Goal: Information Seeking & Learning: Find specific fact

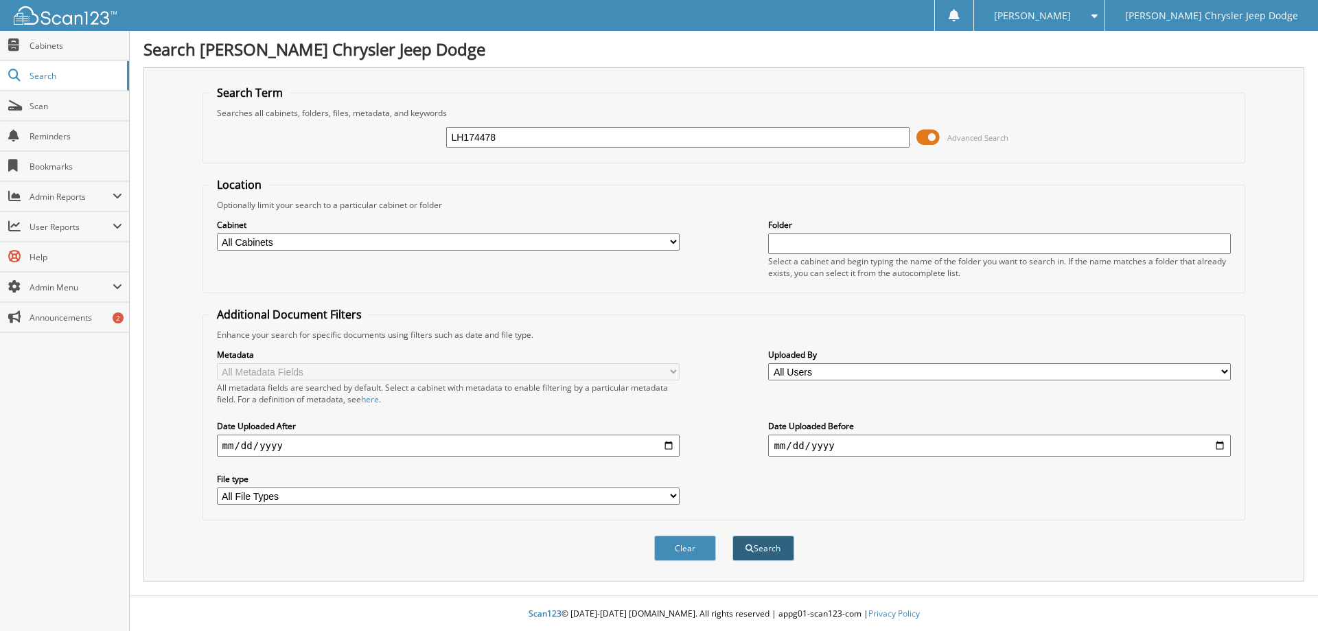
type input "LH174478"
click at [767, 550] on button "Search" at bounding box center [763, 547] width 62 height 25
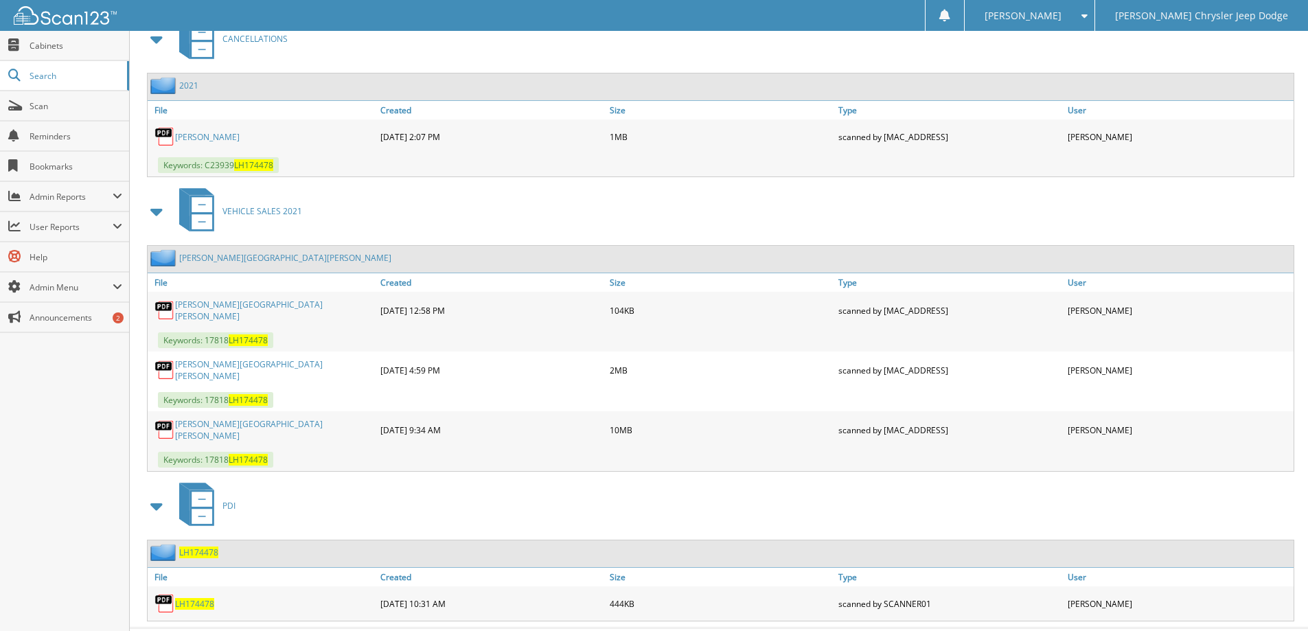
scroll to position [1167, 0]
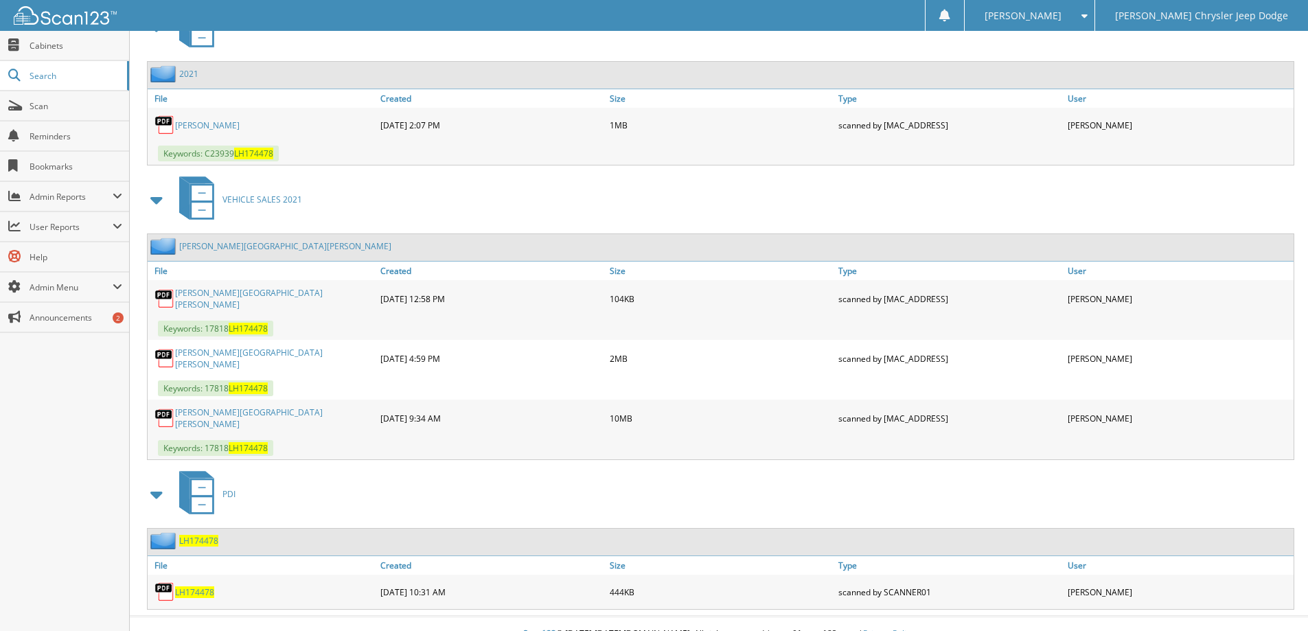
click at [215, 254] on div "Cleland, Bret Lane" at bounding box center [270, 246] width 244 height 17
click at [211, 243] on link "Cleland, Bret Lane" at bounding box center [285, 246] width 212 height 12
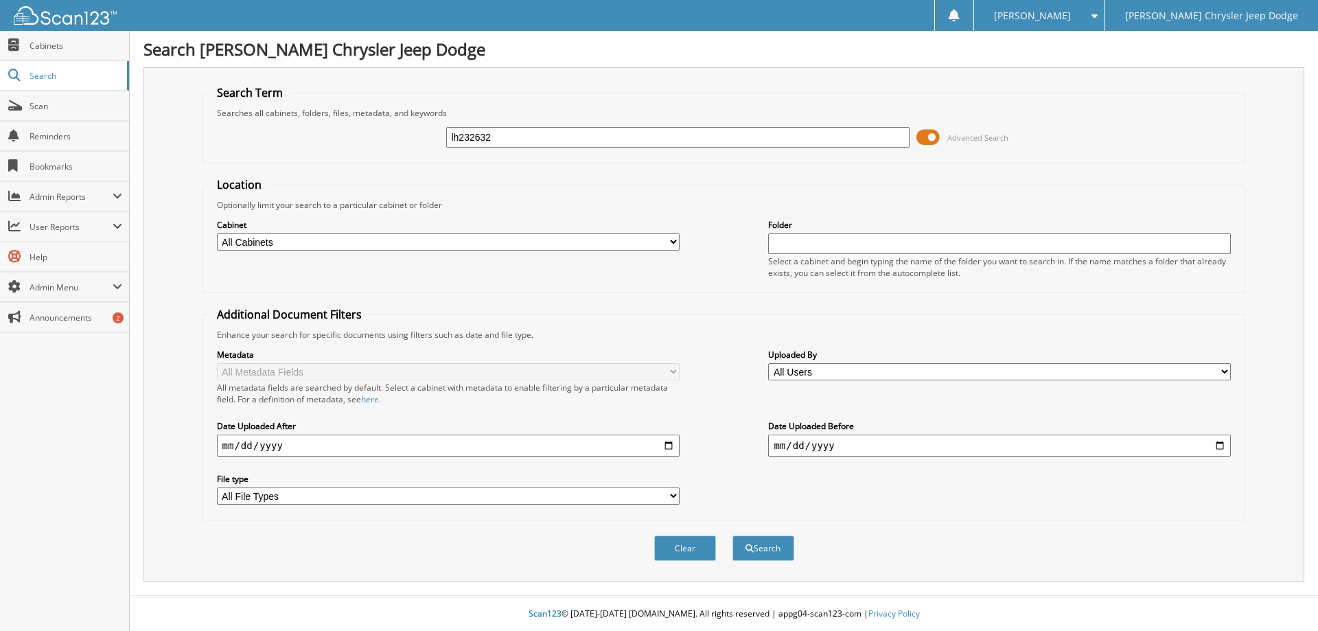
type input "lh232632"
click at [732, 535] on button "Search" at bounding box center [763, 547] width 62 height 25
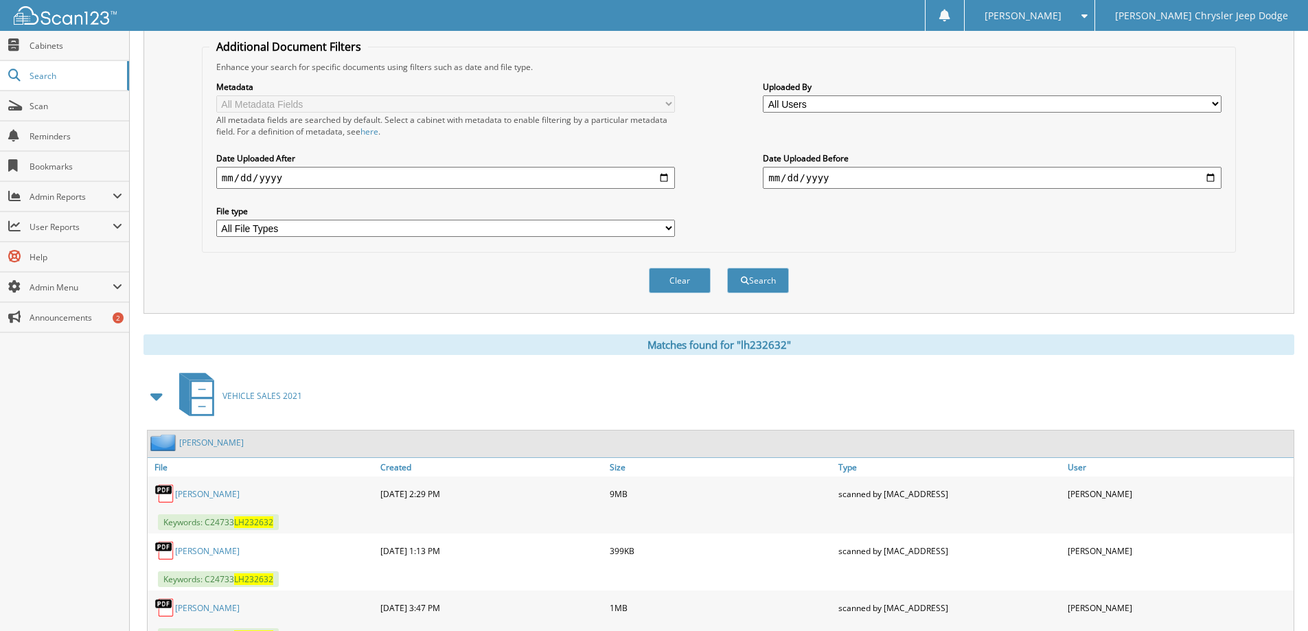
scroll to position [327, 0]
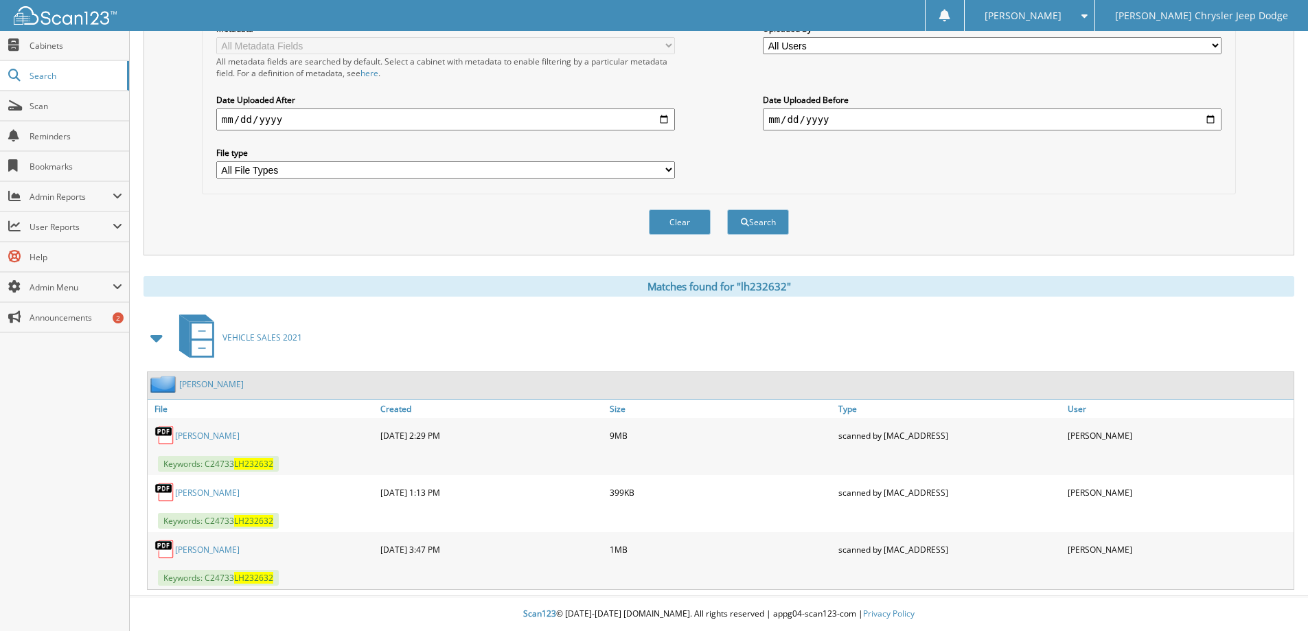
click at [202, 386] on link "Osbourne, Julius Kevin" at bounding box center [211, 384] width 65 height 12
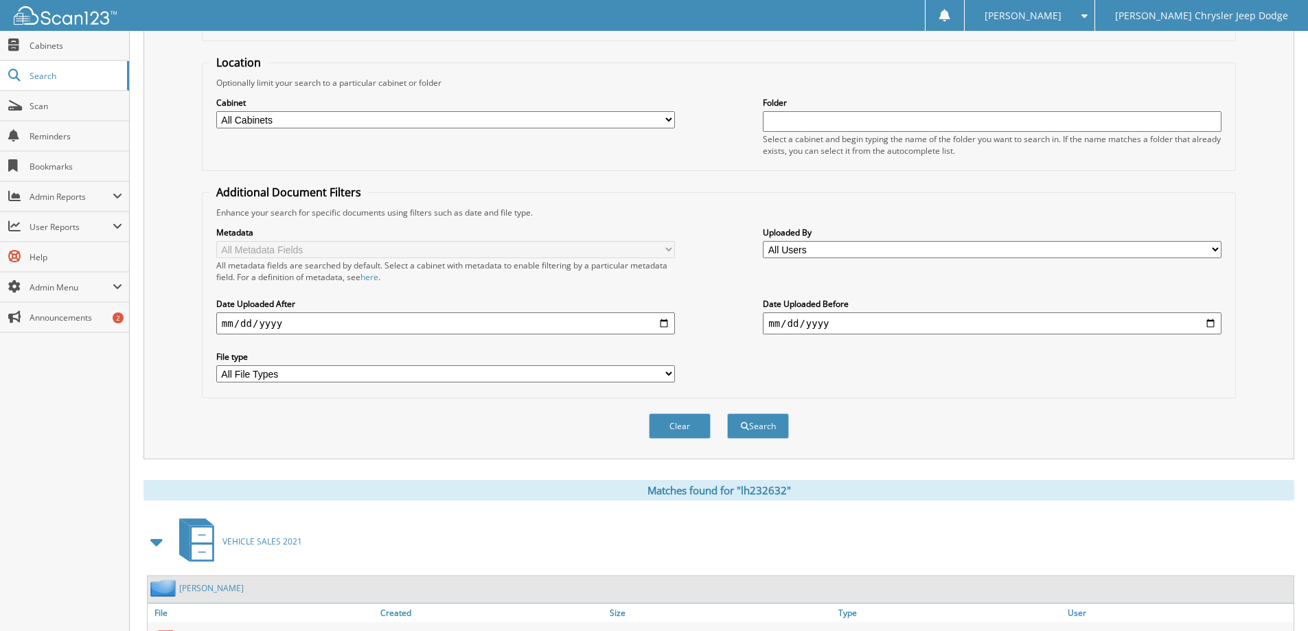
scroll to position [327, 0]
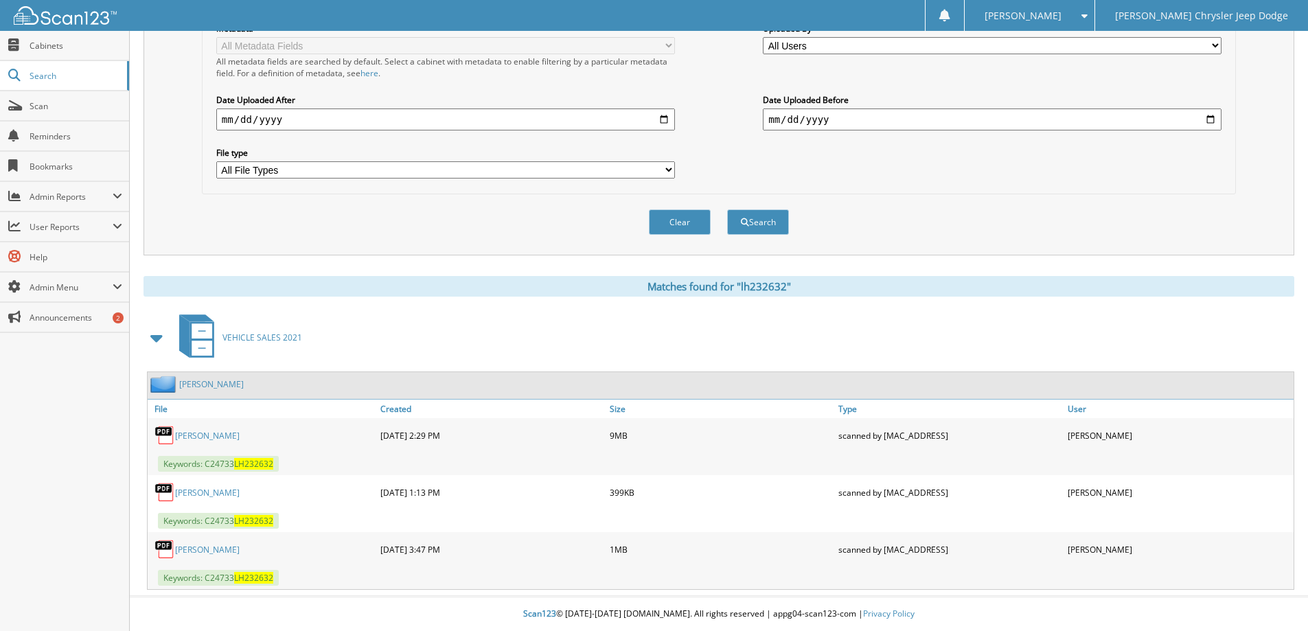
click at [226, 432] on link "[PERSON_NAME]" at bounding box center [207, 436] width 65 height 12
